Goal: Navigation & Orientation: Find specific page/section

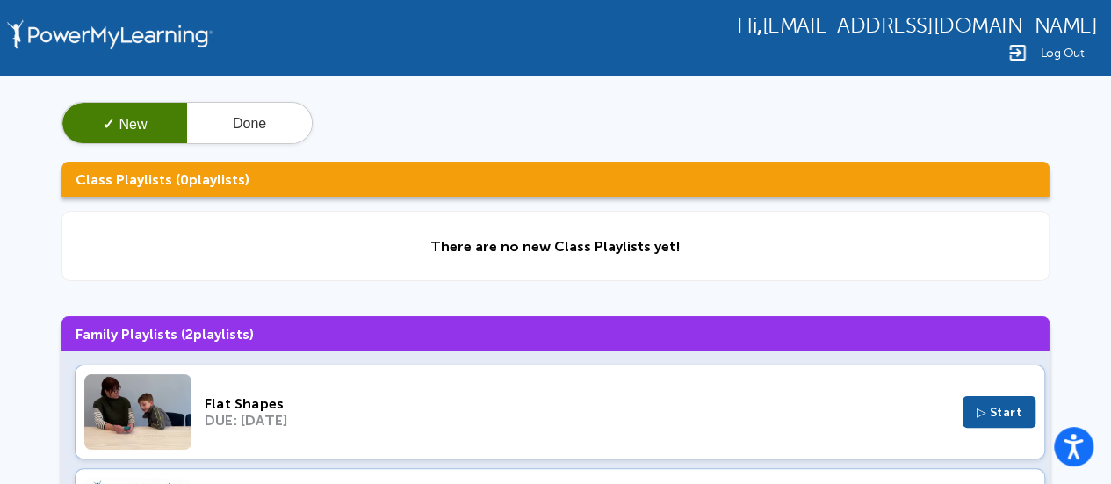
click at [1070, 49] on span "Log Out" at bounding box center [1062, 53] width 44 height 13
